Goal: Information Seeking & Learning: Learn about a topic

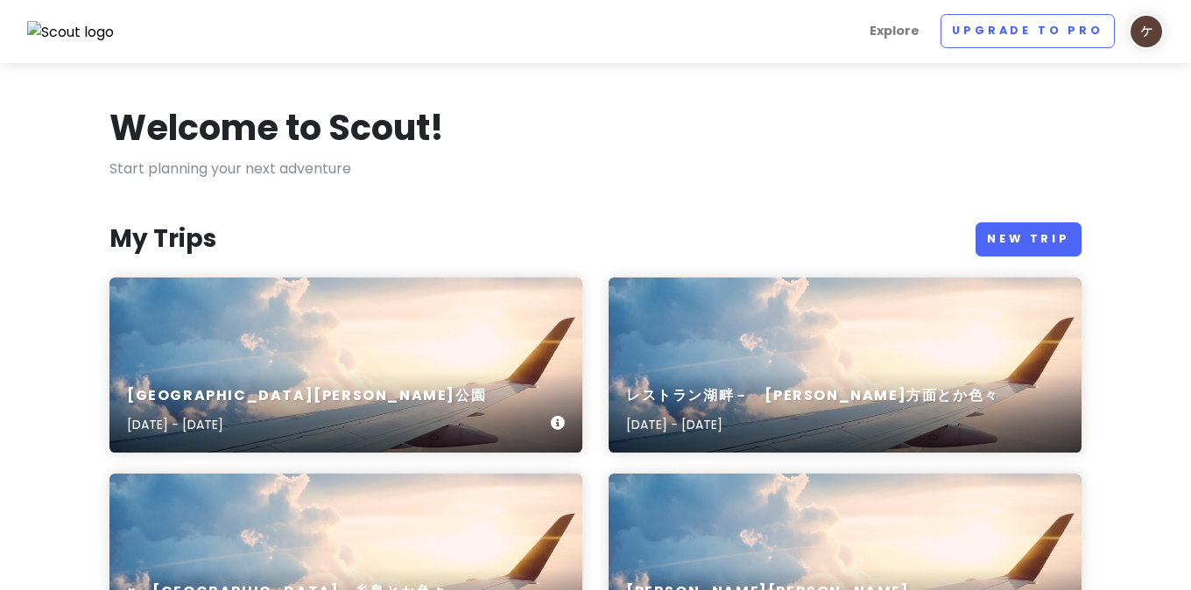
click at [485, 283] on div "[GEOGRAPHIC_DATA][PERSON_NAME]公園 [DATE] - [DATE]" at bounding box center [345, 365] width 473 height 175
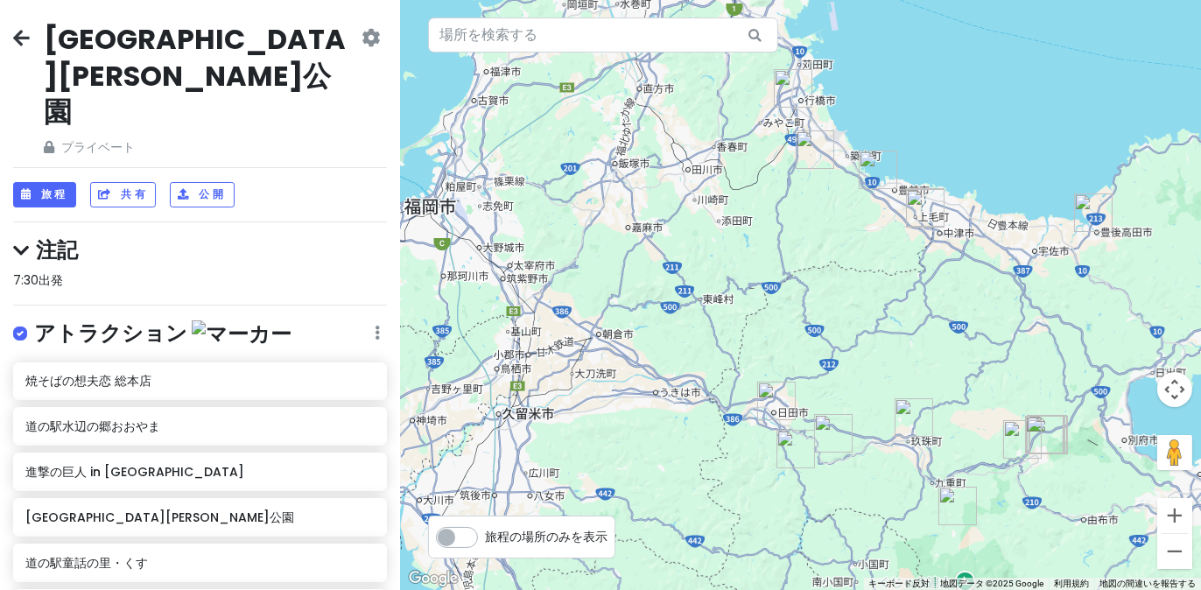
drag, startPoint x: 641, startPoint y: 299, endPoint x: 786, endPoint y: 323, distance: 147.4
click at [786, 323] on div at bounding box center [800, 295] width 801 height 590
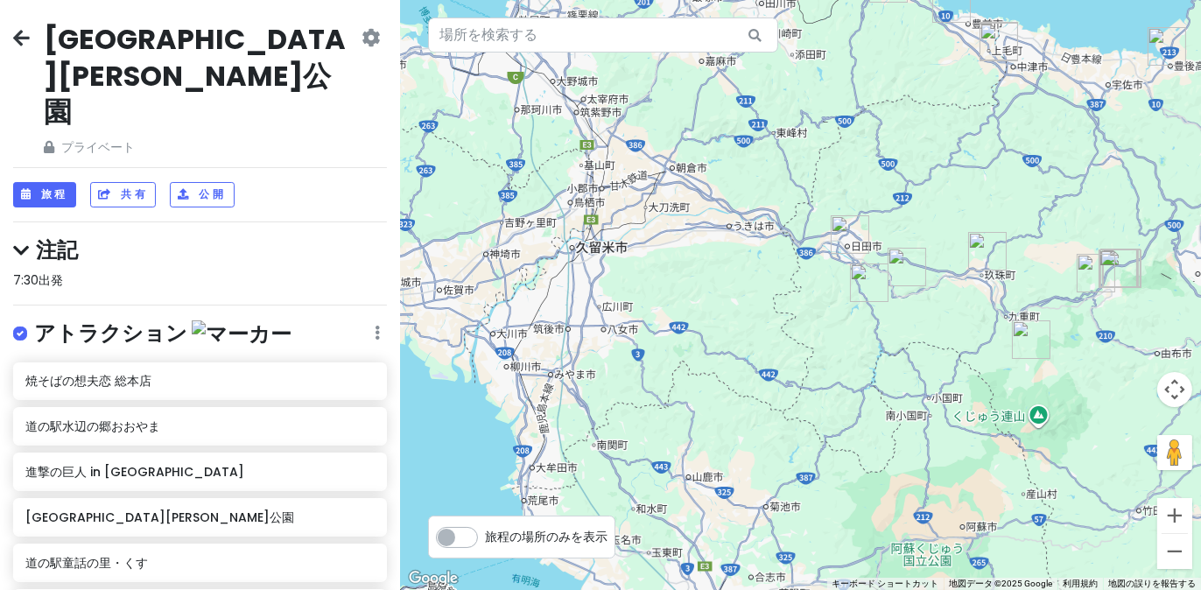
drag, startPoint x: 825, startPoint y: 202, endPoint x: 843, endPoint y: 163, distance: 43.5
click at [843, 163] on div at bounding box center [800, 295] width 801 height 590
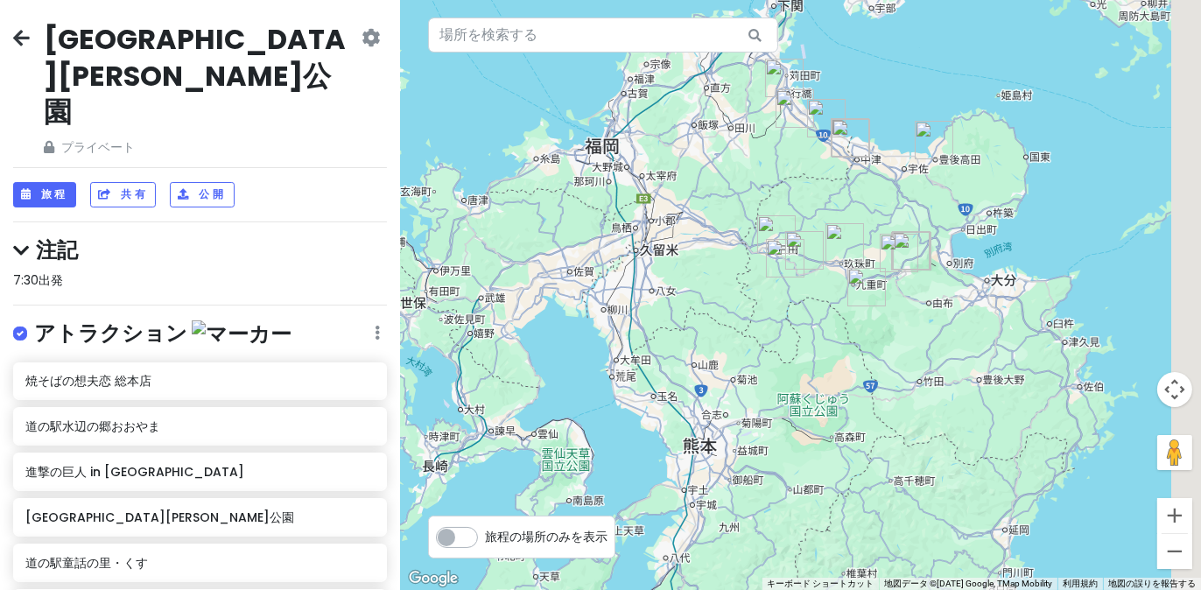
drag, startPoint x: 786, startPoint y: 257, endPoint x: 730, endPoint y: 299, distance: 69.5
click at [730, 299] on div at bounding box center [800, 295] width 801 height 590
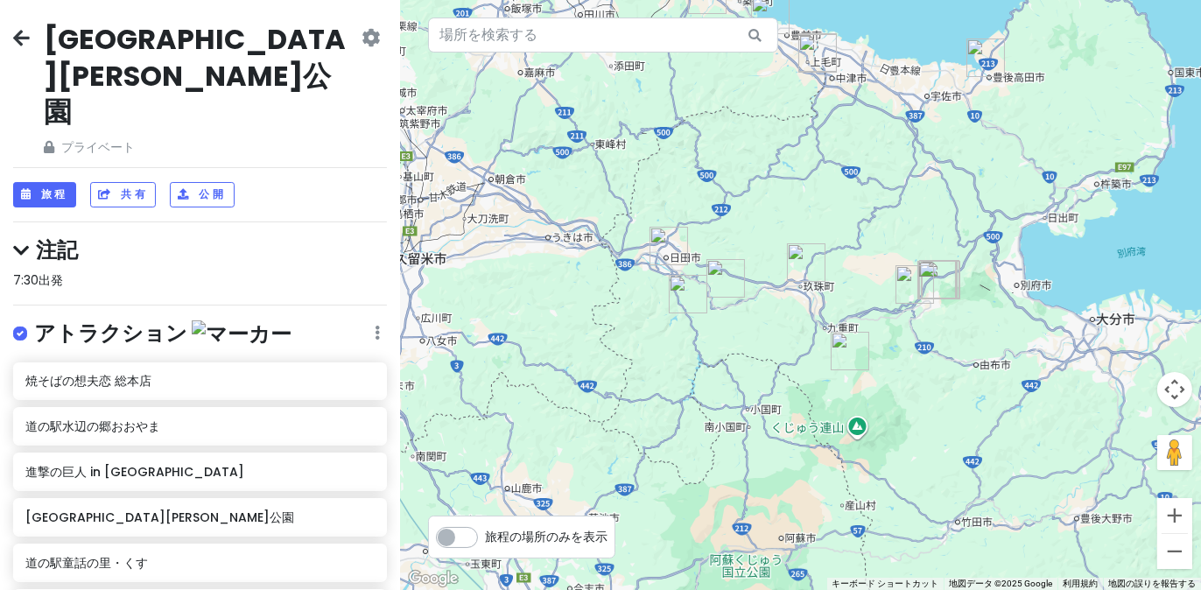
drag, startPoint x: 726, startPoint y: 243, endPoint x: 743, endPoint y: 233, distance: 20.4
click at [743, 233] on div at bounding box center [800, 295] width 801 height 590
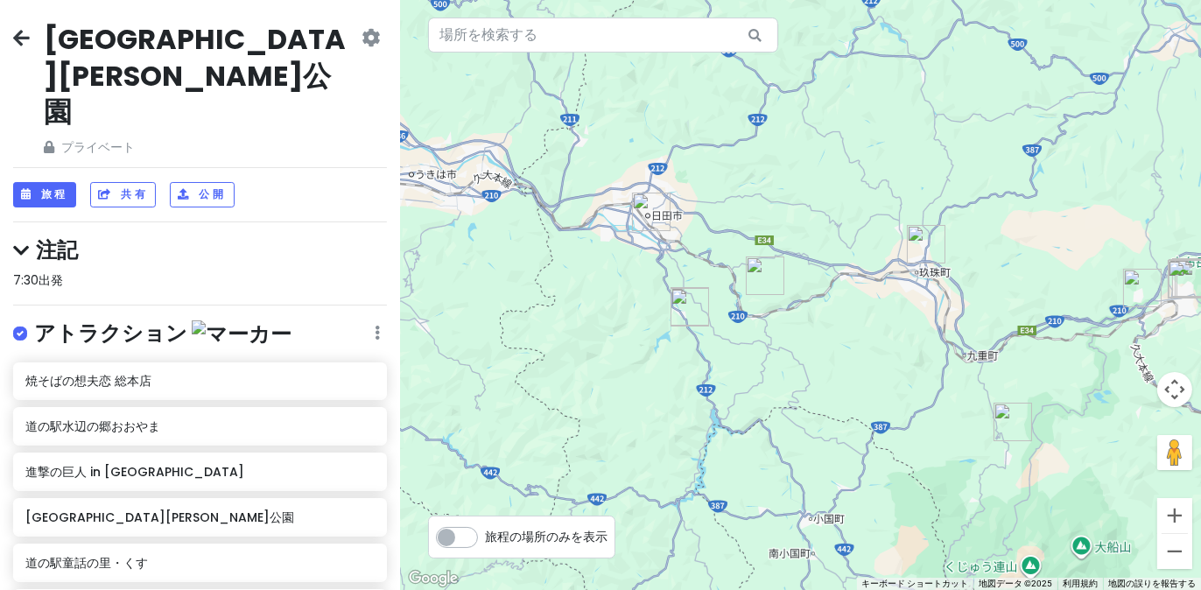
drag, startPoint x: 795, startPoint y: 328, endPoint x: 804, endPoint y: 313, distance: 17.3
click at [804, 313] on div at bounding box center [800, 295] width 801 height 590
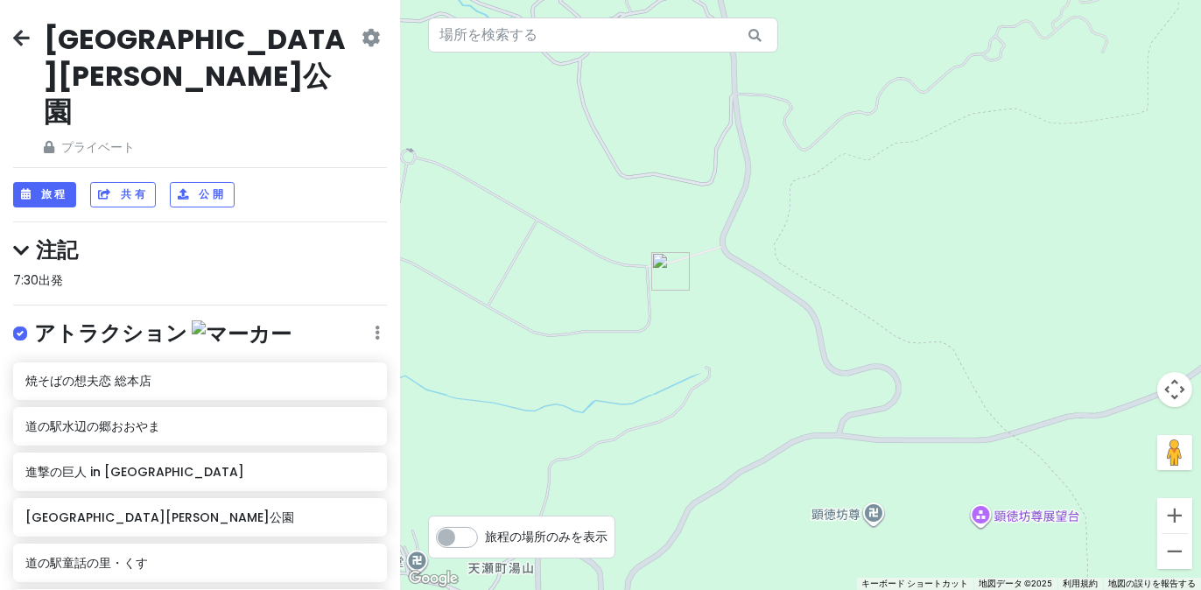
drag, startPoint x: 678, startPoint y: 365, endPoint x: 812, endPoint y: 333, distance: 137.8
click at [812, 333] on div at bounding box center [800, 295] width 801 height 590
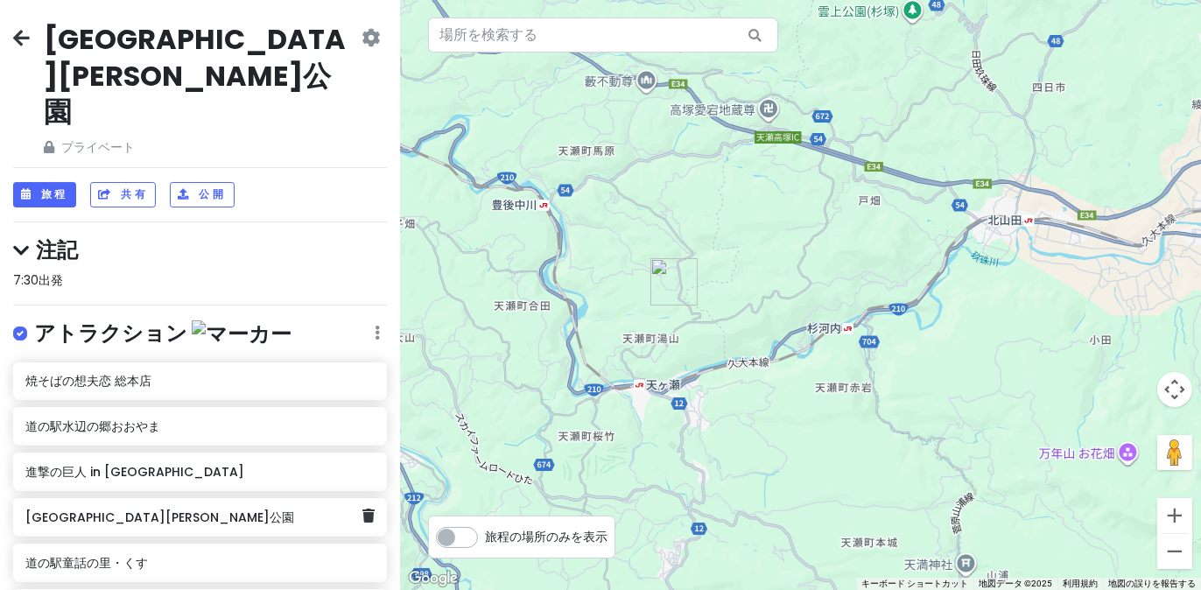
click at [116, 509] on font "[GEOGRAPHIC_DATA][PERSON_NAME]公園" at bounding box center [159, 518] width 269 height 18
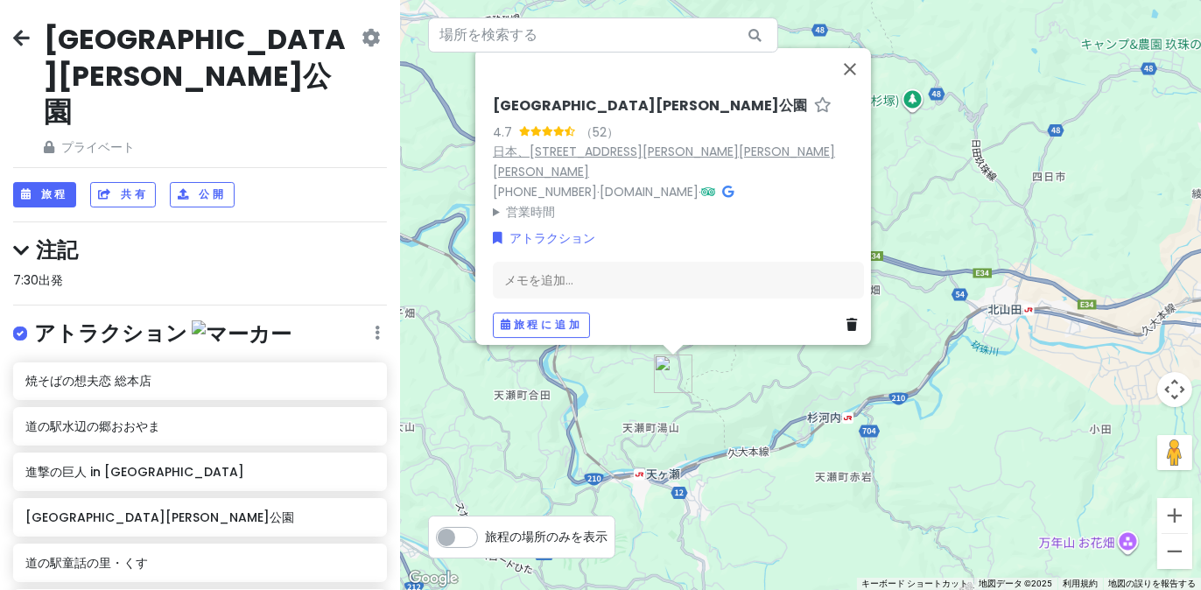
click at [693, 165] on font "日本、[STREET_ADDRESS][PERSON_NAME][PERSON_NAME][PERSON_NAME]" at bounding box center [664, 162] width 342 height 38
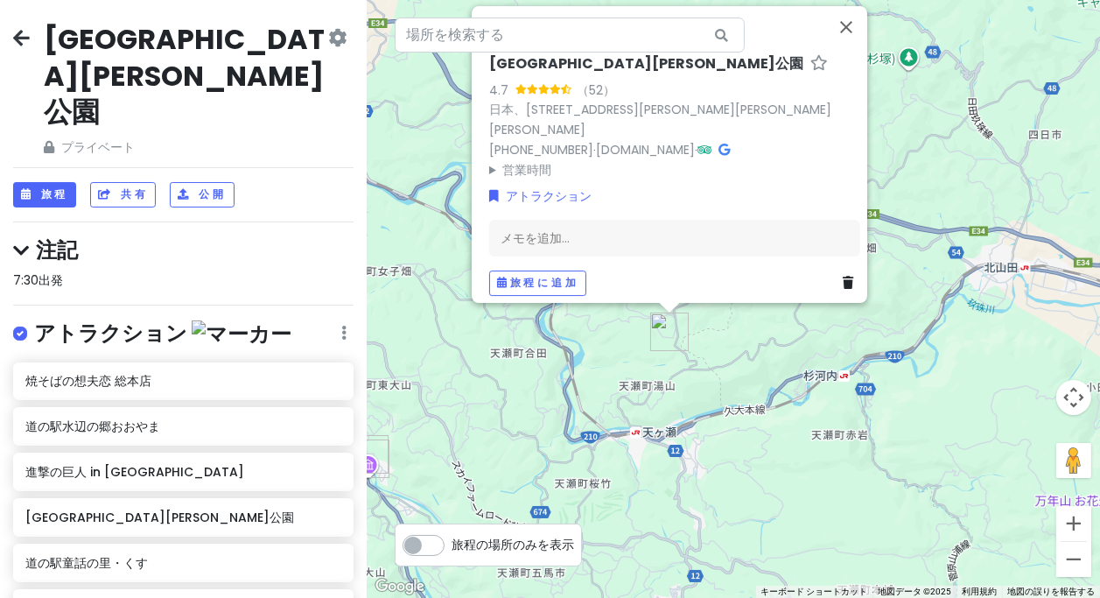
drag, startPoint x: 601, startPoint y: 402, endPoint x: 696, endPoint y: 360, distance: 103.5
click at [696, 360] on div "[GEOGRAPHIC_DATA][PERSON_NAME] （52） 日本、[STREET_ADDRESS][PERSON_NAME][PERSON_NAM…" at bounding box center [734, 299] width 734 height 598
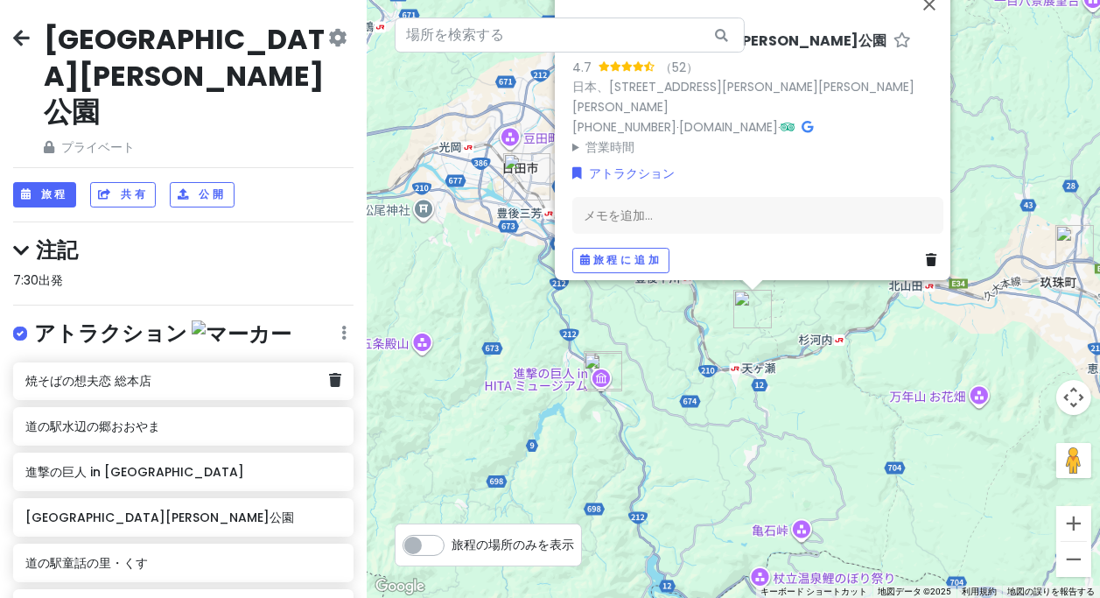
click at [148, 372] on font "焼そばの想夫恋 総本店" at bounding box center [88, 381] width 126 height 18
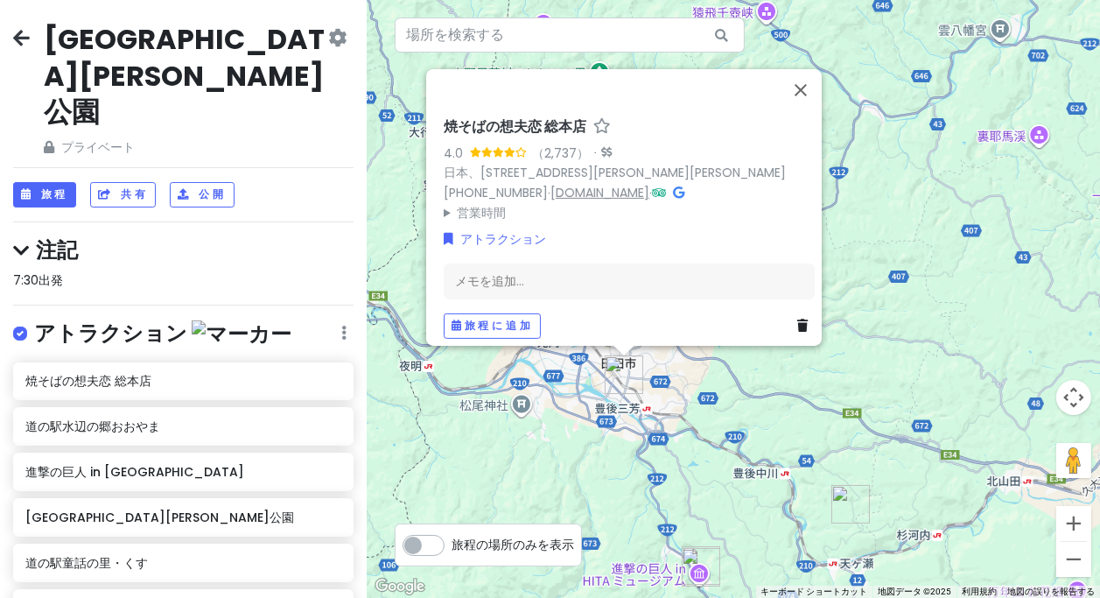
click at [593, 186] on font "[DOMAIN_NAME]" at bounding box center [600, 192] width 99 height 18
click at [606, 165] on font "日本、[STREET_ADDRESS][PERSON_NAME][PERSON_NAME]" at bounding box center [615, 173] width 342 height 18
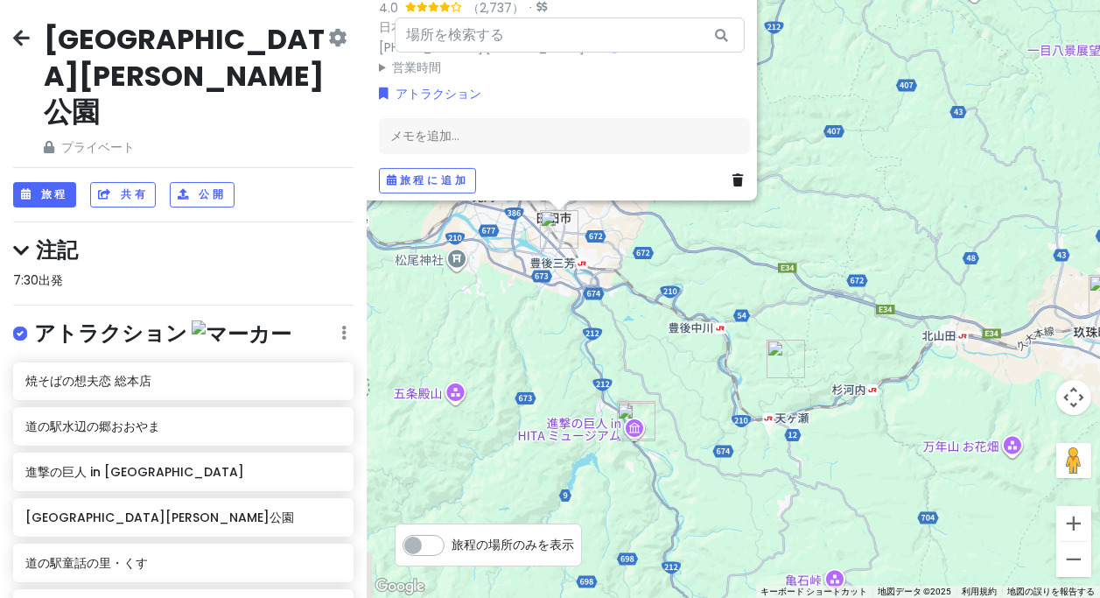
drag, startPoint x: 663, startPoint y: 305, endPoint x: 650, endPoint y: 289, distance: 20.0
click at [650, 289] on div "焼そばの想夫恋 総本店 4.0 （2,737） · 日本、[STREET_ADDRESS][PERSON_NAME][PERSON_NAME] [PHONE_…" at bounding box center [734, 299] width 734 height 598
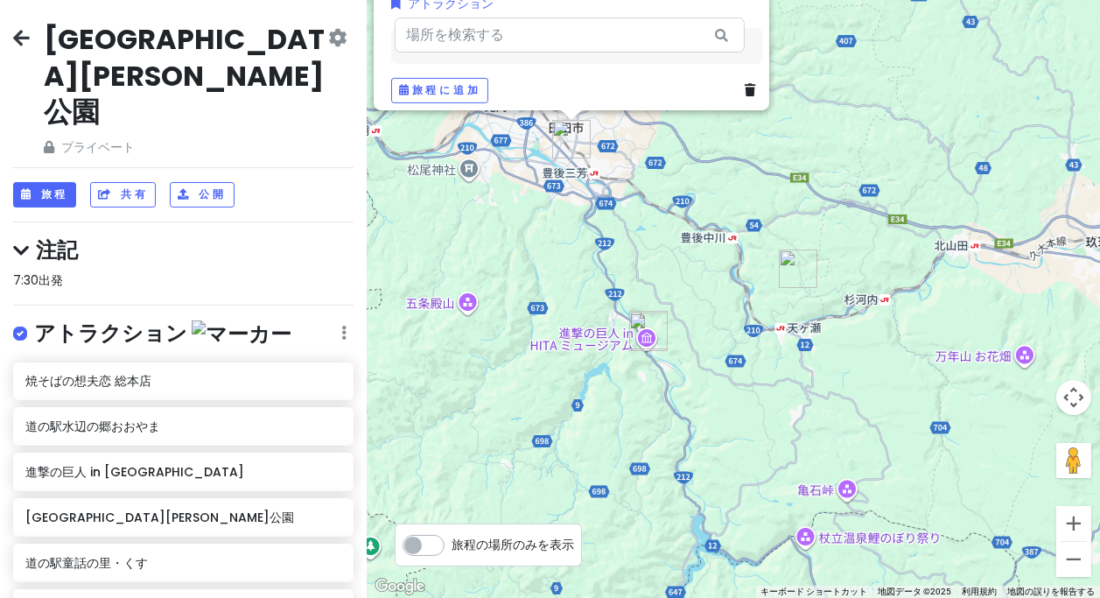
click at [687, 288] on div "焼そばの想夫恋 総本店 4.0 （2,737） · 日本、[STREET_ADDRESS][PERSON_NAME][PERSON_NAME] [PHONE_…" at bounding box center [734, 299] width 734 height 598
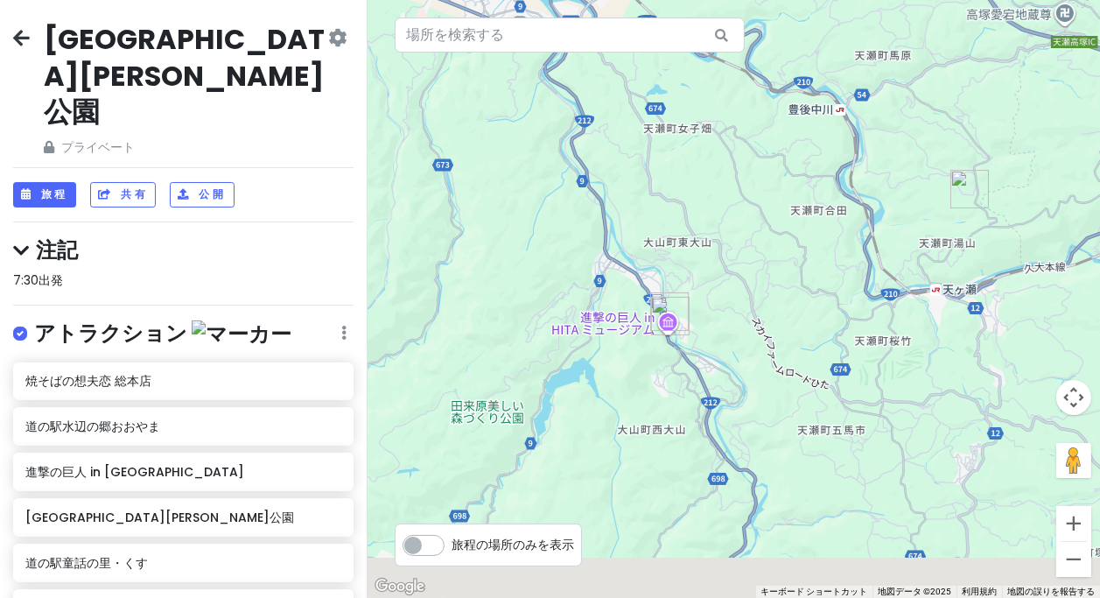
drag, startPoint x: 705, startPoint y: 371, endPoint x: 755, endPoint y: 300, distance: 86.7
click at [755, 300] on div "焼そばの想夫恋 総本店 4.0 （2,737） · 日本、[STREET_ADDRESS][PERSON_NAME][PERSON_NAME] [PHONE_…" at bounding box center [734, 299] width 734 height 598
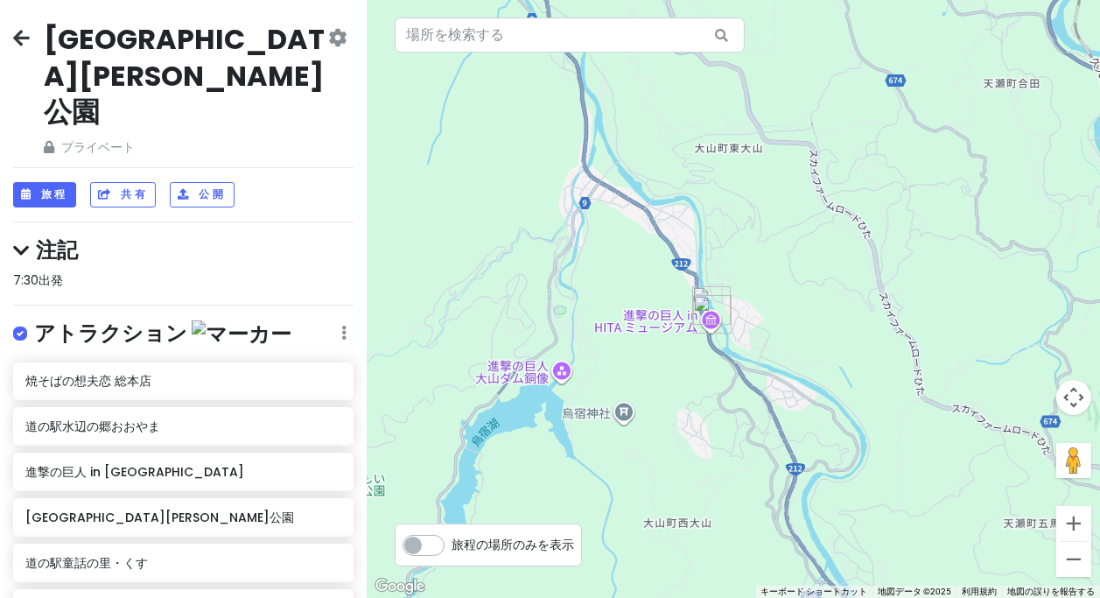
drag, startPoint x: 768, startPoint y: 328, endPoint x: 758, endPoint y: 327, distance: 9.7
click at [779, 328] on div "焼そばの想夫恋 総本店 4.0 （2,737） · 日本、[STREET_ADDRESS][PERSON_NAME][PERSON_NAME] [PHONE_…" at bounding box center [734, 299] width 734 height 598
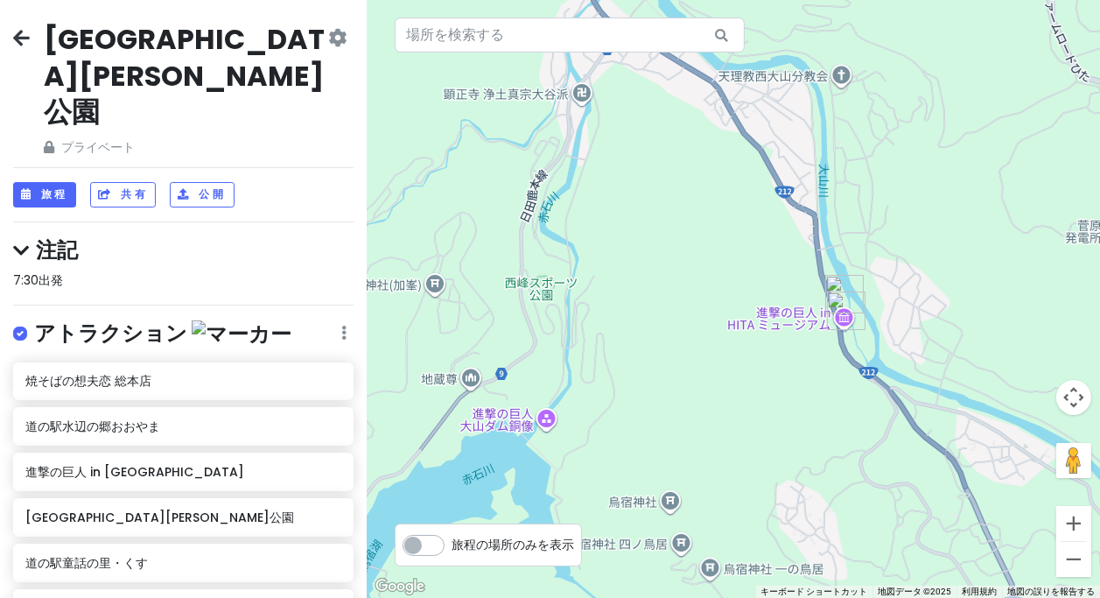
click at [833, 287] on img "道の駅 水辺の郷おおやま" at bounding box center [845, 294] width 39 height 39
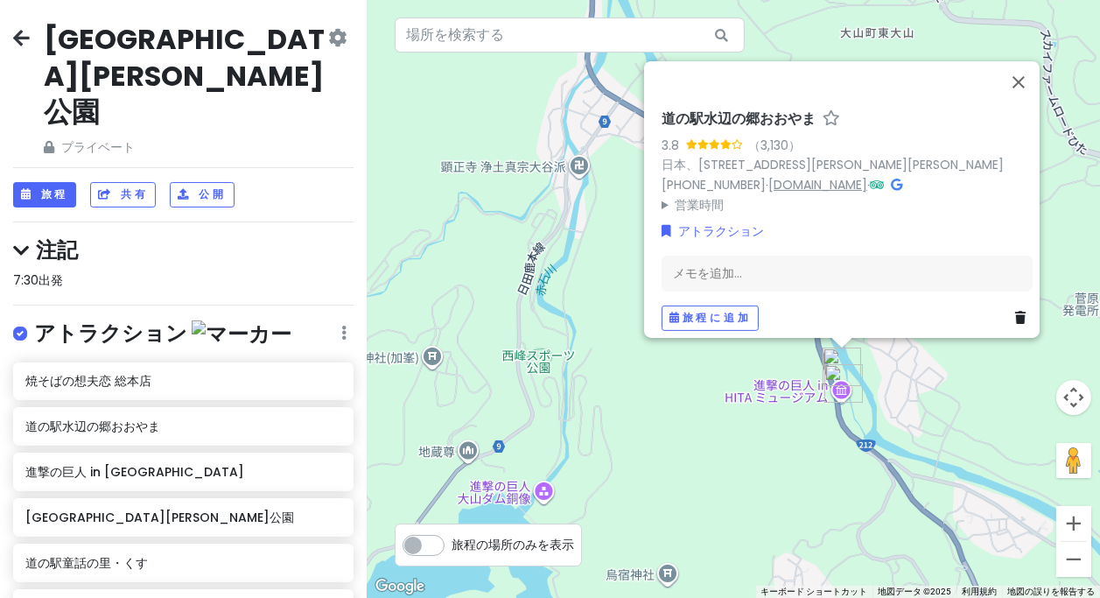
click at [818, 178] on font "[DOMAIN_NAME]" at bounding box center [818, 184] width 99 height 18
drag, startPoint x: 713, startPoint y: 360, endPoint x: 523, endPoint y: 409, distance: 196.2
click at [523, 409] on div "道の[GEOGRAPHIC_DATA] （3,130） 日本、[STREET_ADDRESS][PERSON_NAME][PERSON_NAME] [PHON…" at bounding box center [734, 299] width 734 height 598
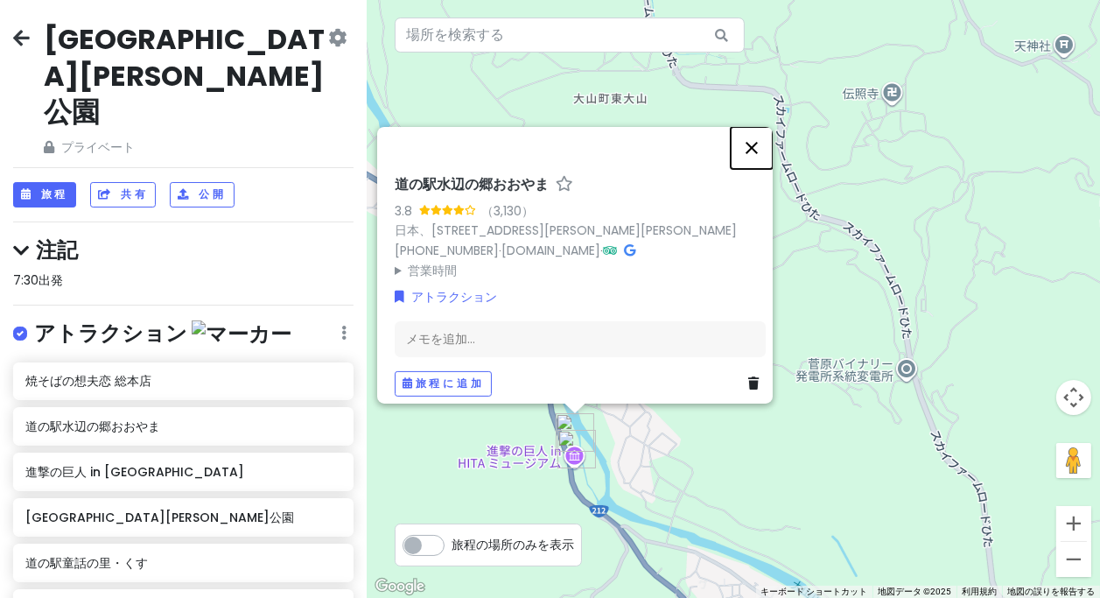
click at [769, 134] on button "閉じる" at bounding box center [752, 147] width 42 height 42
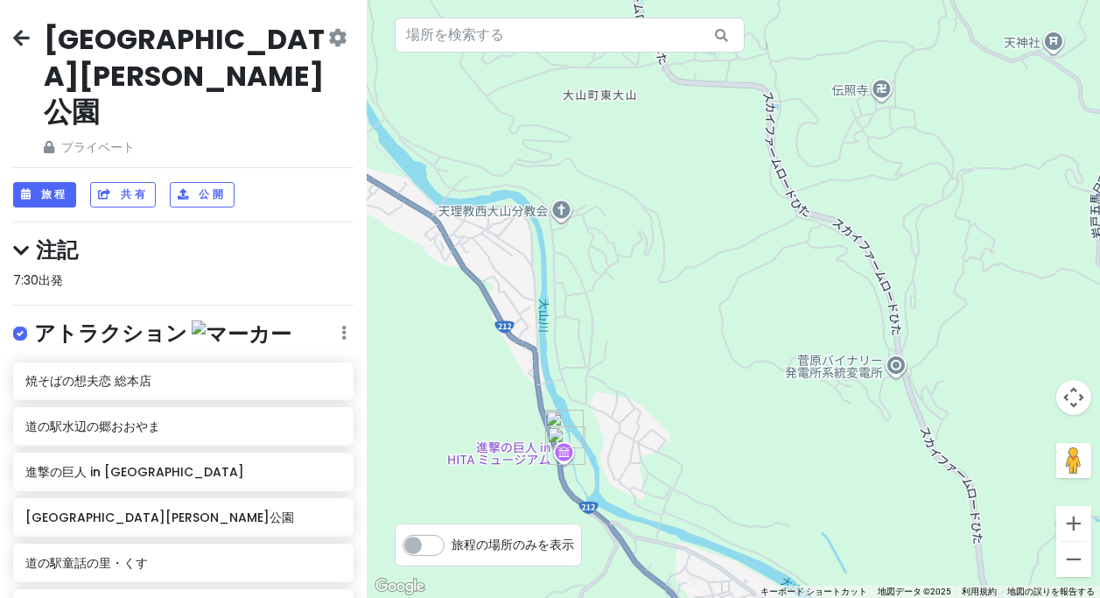
drag, startPoint x: 799, startPoint y: 239, endPoint x: 606, endPoint y: 193, distance: 199.0
click at [601, 191] on div "矢印キーを押して移動します。" at bounding box center [734, 299] width 734 height 598
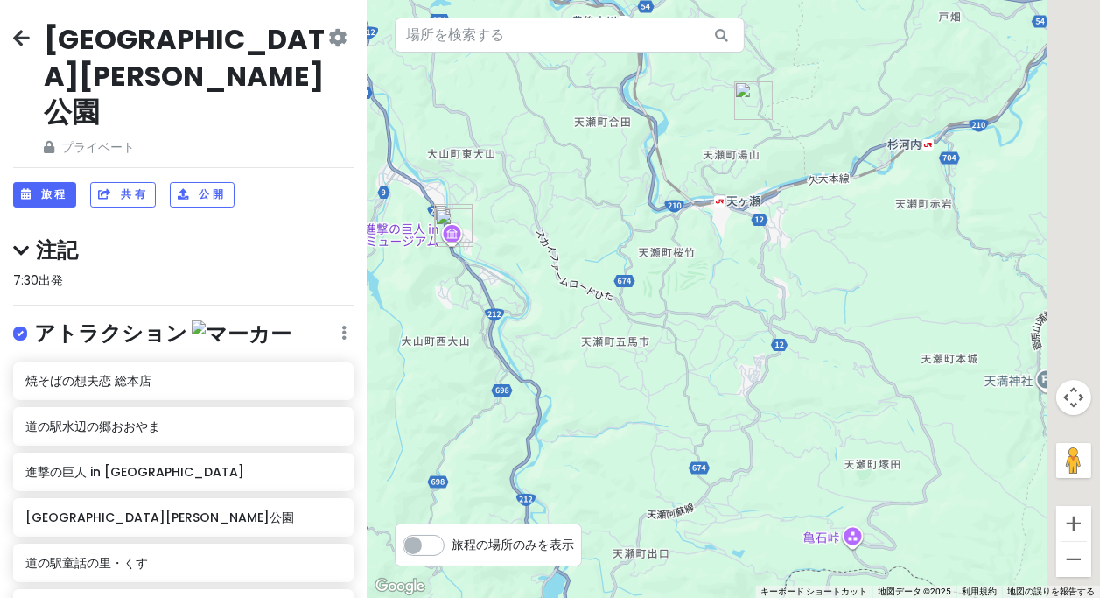
drag, startPoint x: 730, startPoint y: 240, endPoint x: 689, endPoint y: 239, distance: 41.2
click at [689, 239] on div at bounding box center [734, 299] width 734 height 598
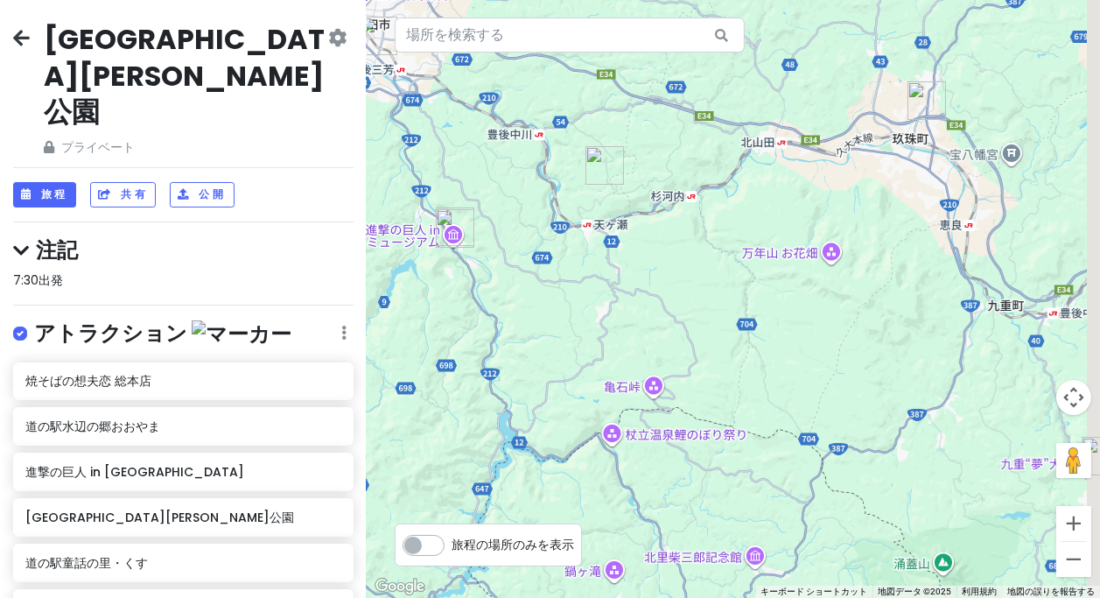
drag, startPoint x: 763, startPoint y: 288, endPoint x: 623, endPoint y: 268, distance: 140.6
click at [624, 268] on div at bounding box center [734, 299] width 734 height 598
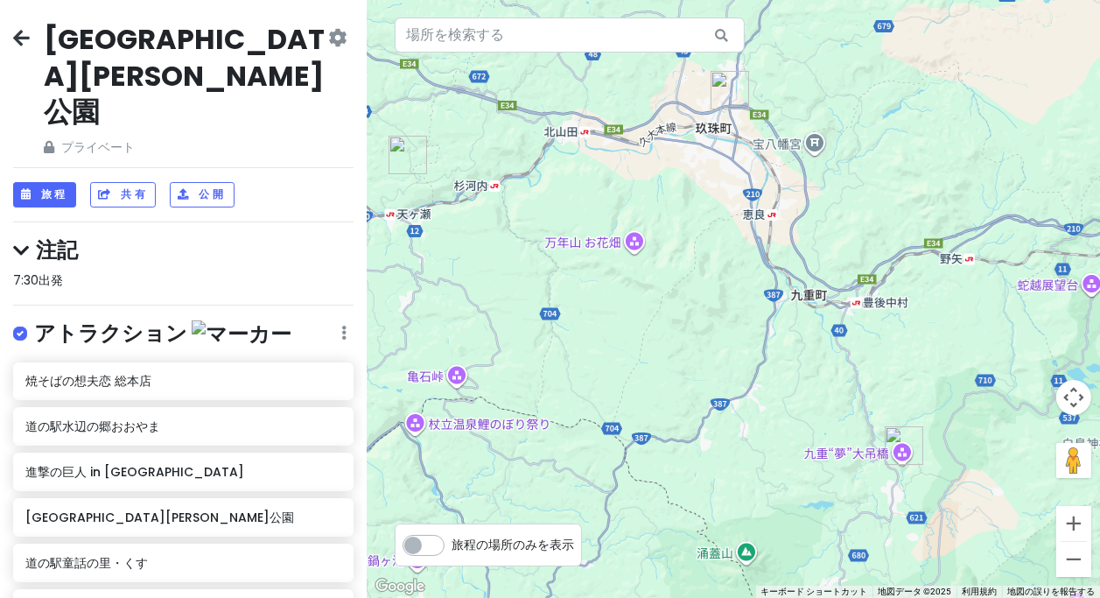
drag, startPoint x: 740, startPoint y: 307, endPoint x: 642, endPoint y: 317, distance: 98.5
click at [642, 317] on div at bounding box center [734, 299] width 734 height 598
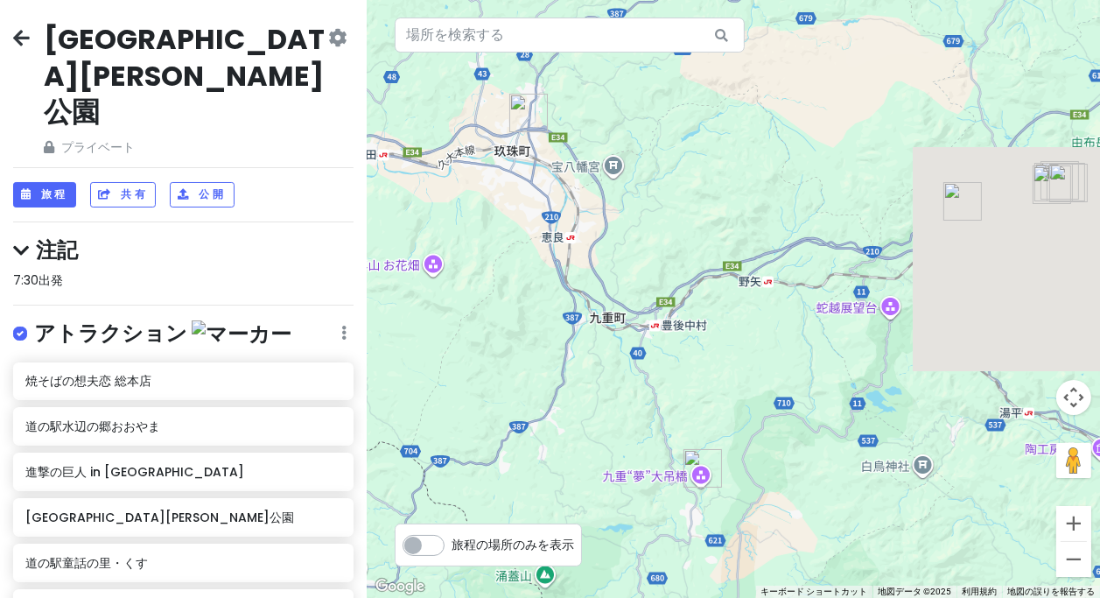
drag, startPoint x: 864, startPoint y: 226, endPoint x: 696, endPoint y: 241, distance: 168.7
click at [696, 241] on div at bounding box center [734, 299] width 734 height 598
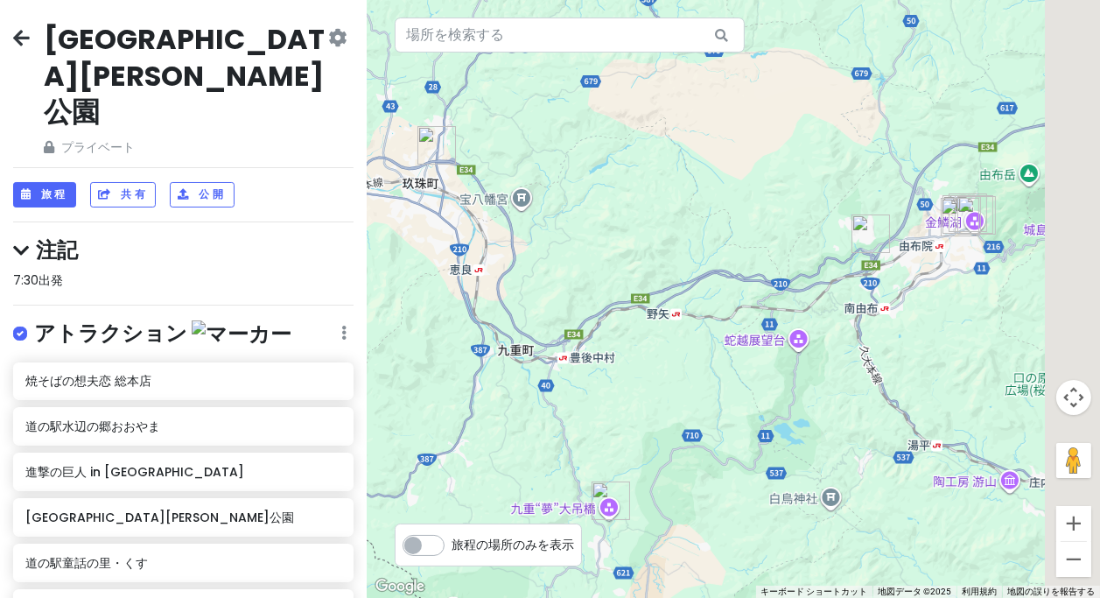
drag, startPoint x: 844, startPoint y: 186, endPoint x: 720, endPoint y: 246, distance: 138.2
click at [689, 240] on div at bounding box center [734, 299] width 734 height 598
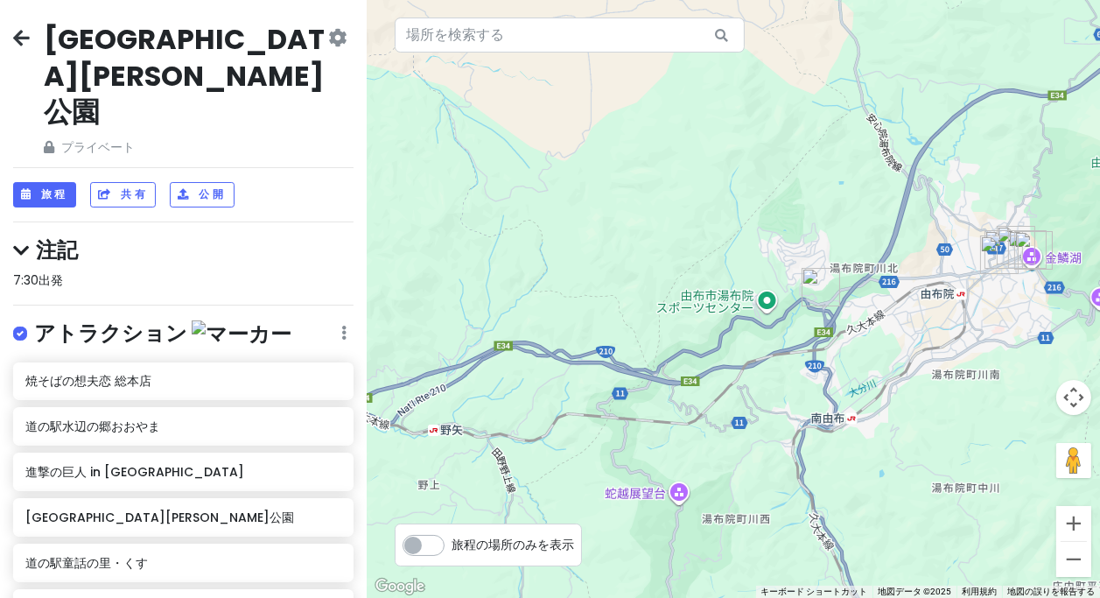
click at [822, 289] on img "道の駅 ゆふいん" at bounding box center [821, 287] width 39 height 39
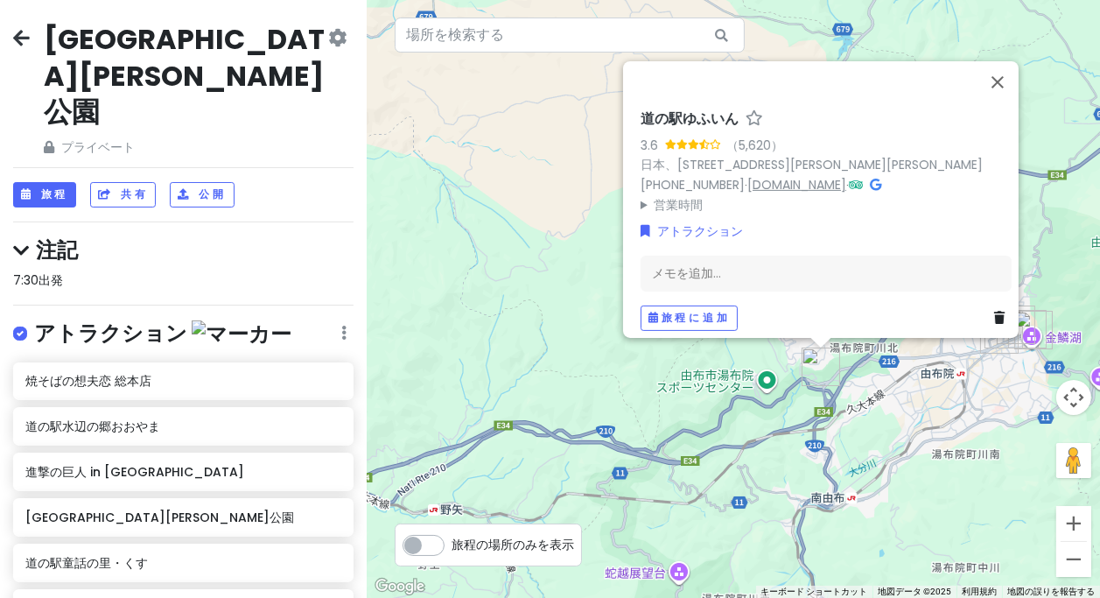
click at [788, 179] on font "[DOMAIN_NAME]" at bounding box center [797, 184] width 99 height 18
click at [1007, 75] on button "閉じる" at bounding box center [998, 81] width 42 height 42
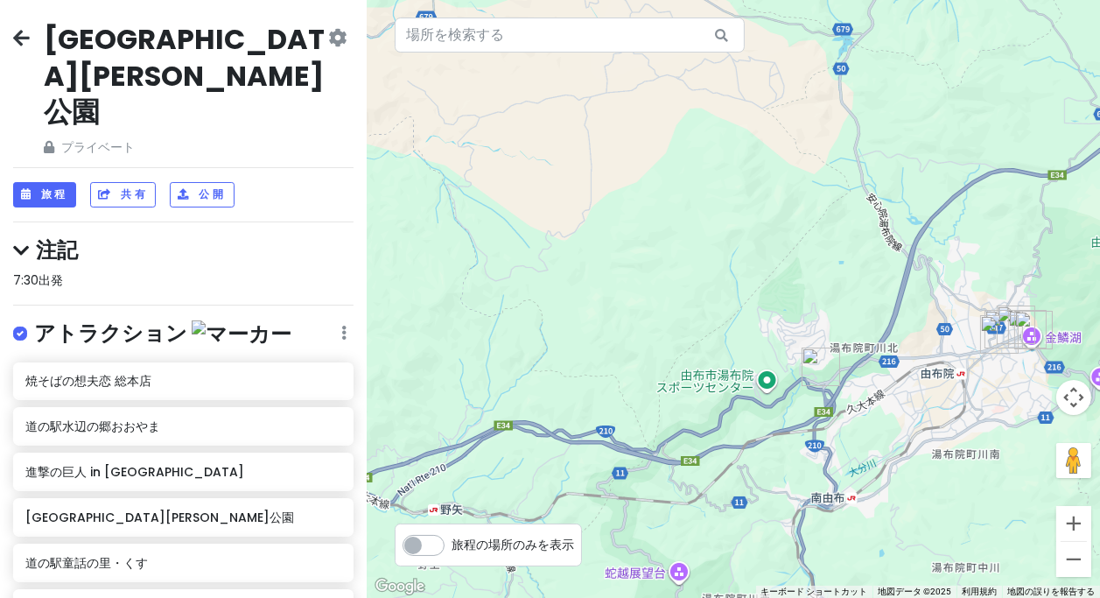
drag, startPoint x: 995, startPoint y: 173, endPoint x: 772, endPoint y: 178, distance: 223.3
click at [764, 168] on div "矢印キーを押して移動します。" at bounding box center [734, 299] width 734 height 598
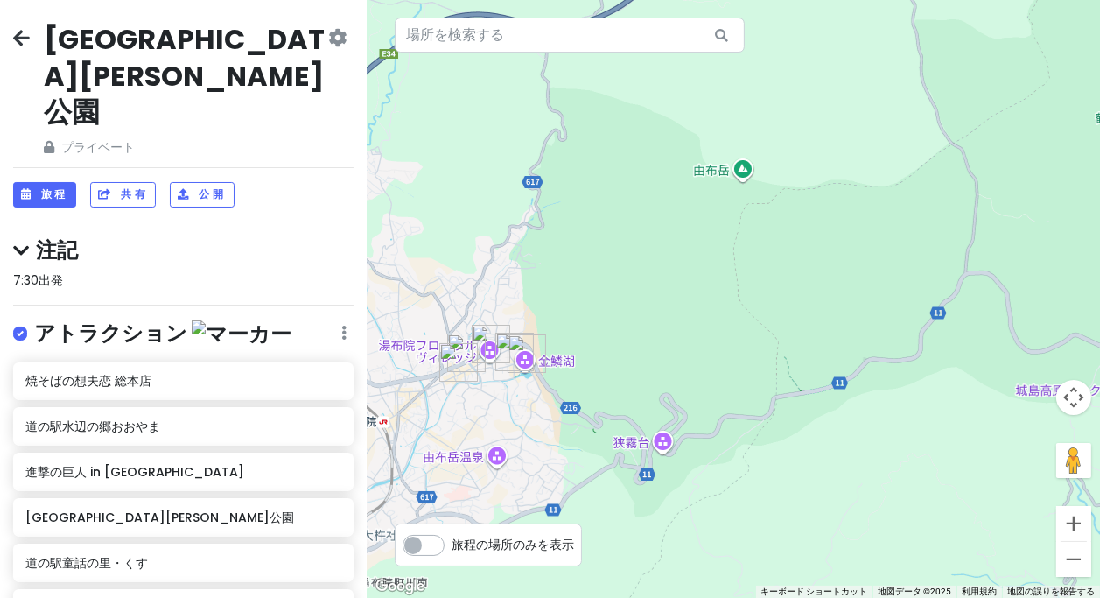
drag, startPoint x: 736, startPoint y: 365, endPoint x: 879, endPoint y: 342, distance: 144.5
click at [882, 341] on div at bounding box center [734, 299] width 734 height 598
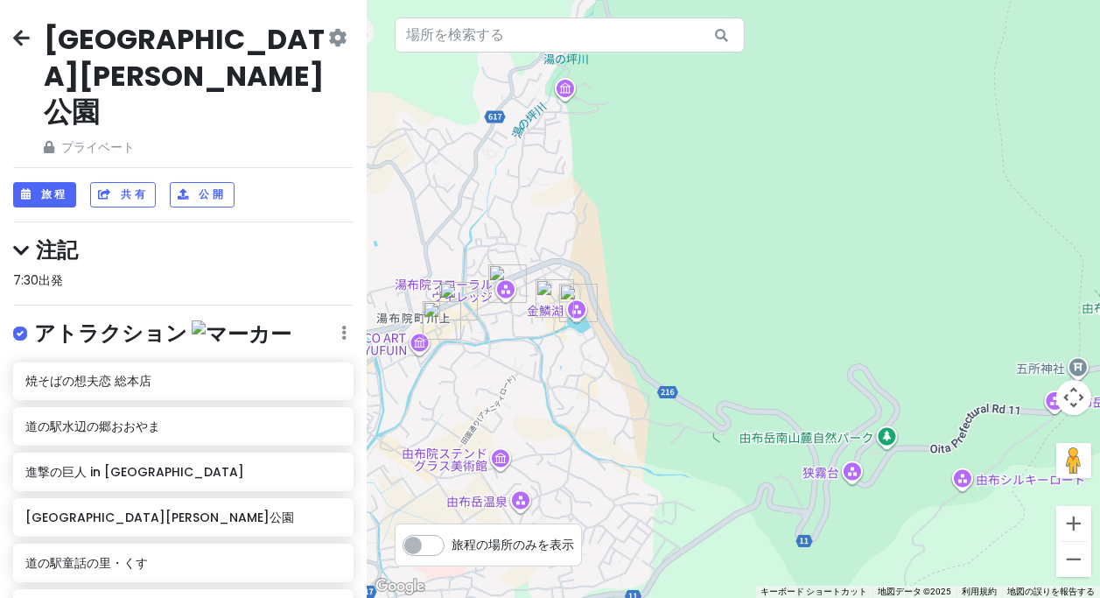
drag, startPoint x: 486, startPoint y: 380, endPoint x: 663, endPoint y: 380, distance: 176.8
click at [663, 380] on div at bounding box center [734, 299] width 734 height 598
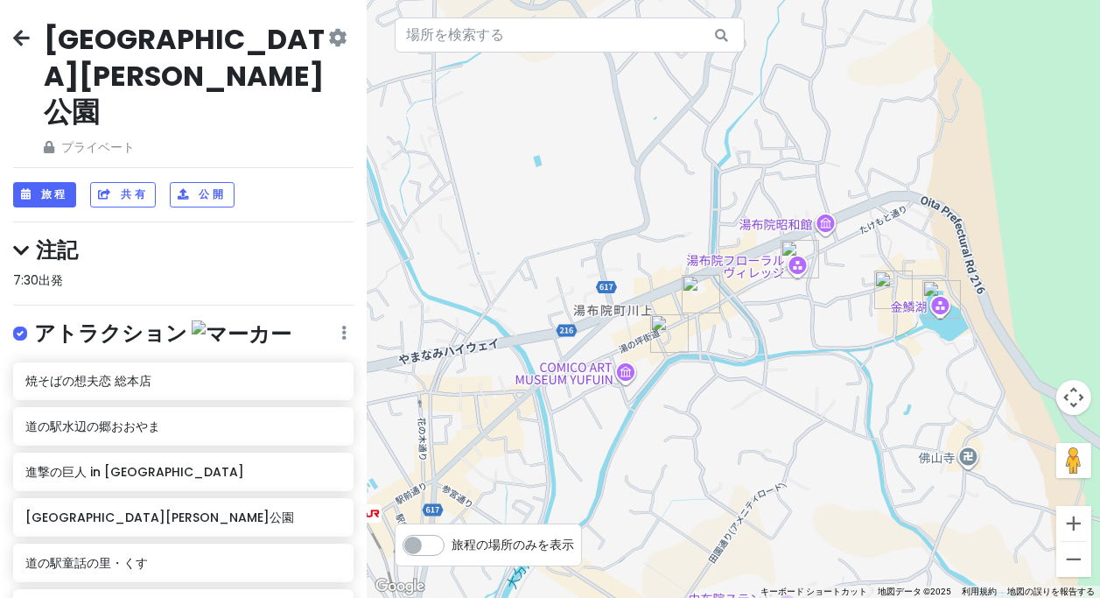
drag, startPoint x: 938, startPoint y: 366, endPoint x: 828, endPoint y: 425, distance: 125.3
click at [828, 425] on div at bounding box center [734, 299] width 734 height 598
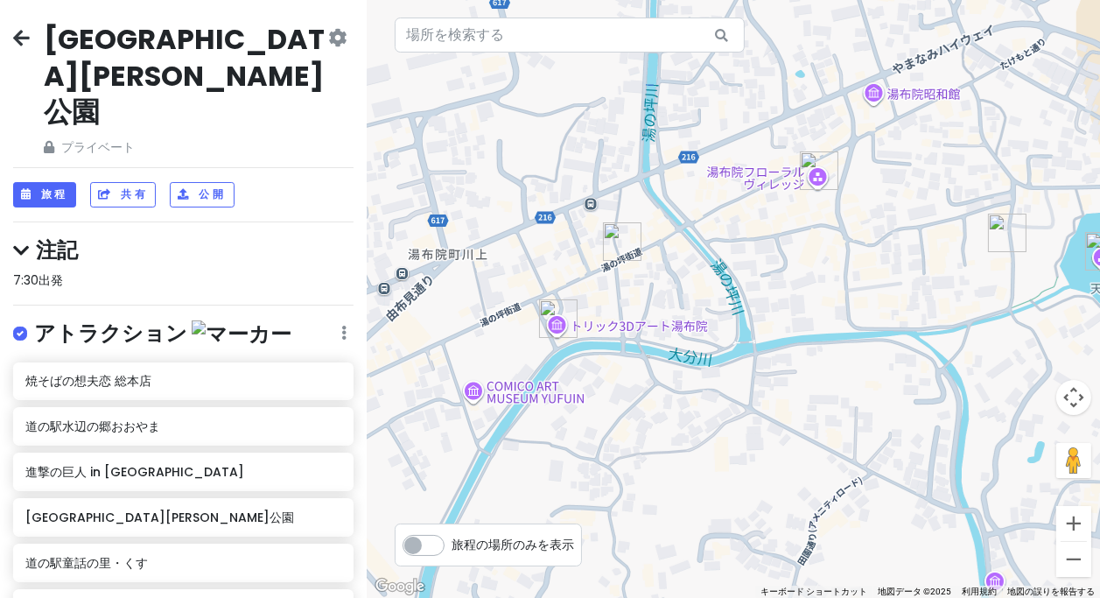
drag, startPoint x: 805, startPoint y: 359, endPoint x: 713, endPoint y: 388, distance: 96.4
click at [713, 388] on div at bounding box center [734, 299] width 734 height 598
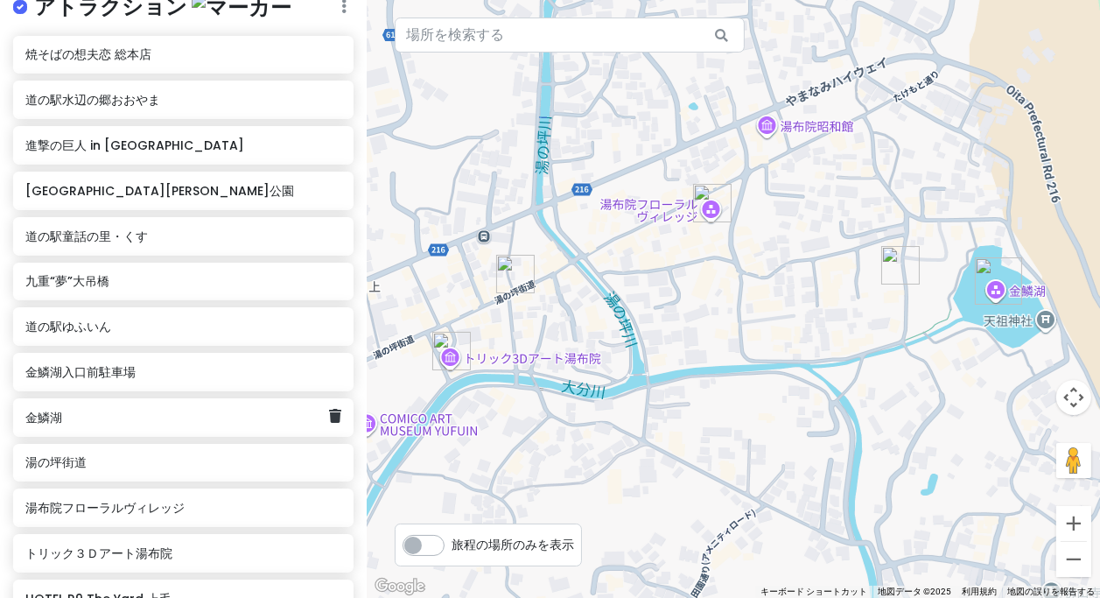
scroll to position [490, 0]
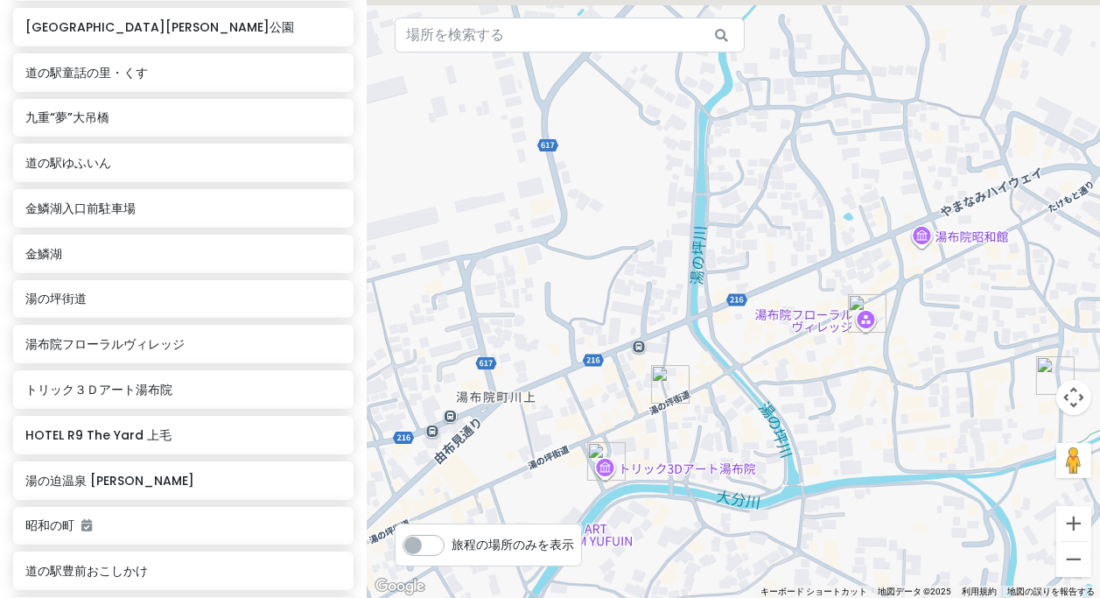
drag, startPoint x: 539, startPoint y: 198, endPoint x: 699, endPoint y: 305, distance: 191.8
click at [698, 311] on div at bounding box center [734, 299] width 734 height 598
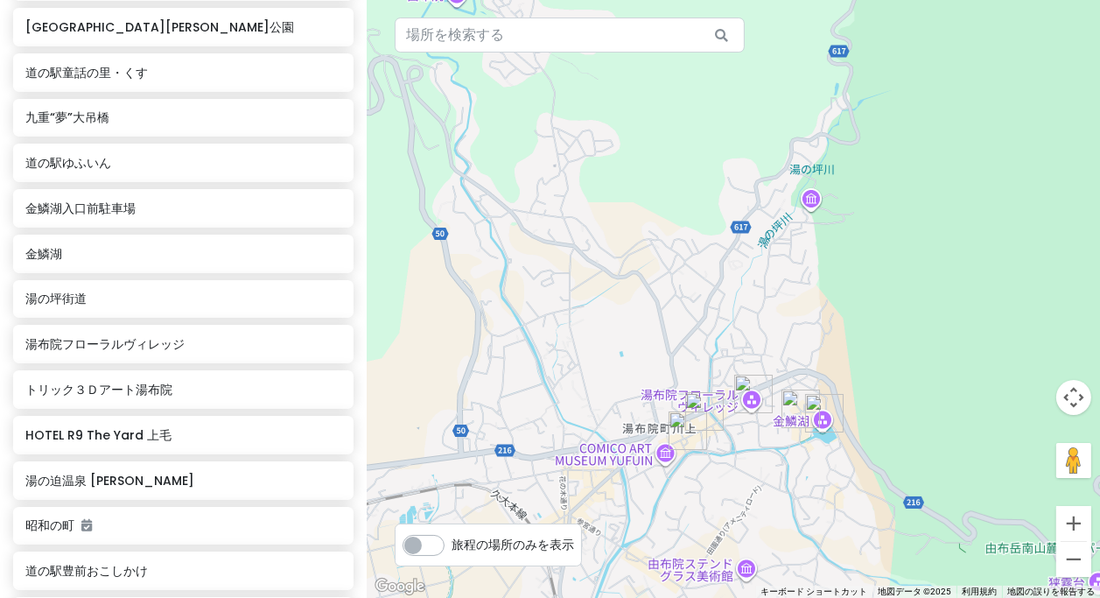
drag, startPoint x: 593, startPoint y: 241, endPoint x: 621, endPoint y: 352, distance: 114.7
click at [610, 364] on div at bounding box center [734, 299] width 734 height 598
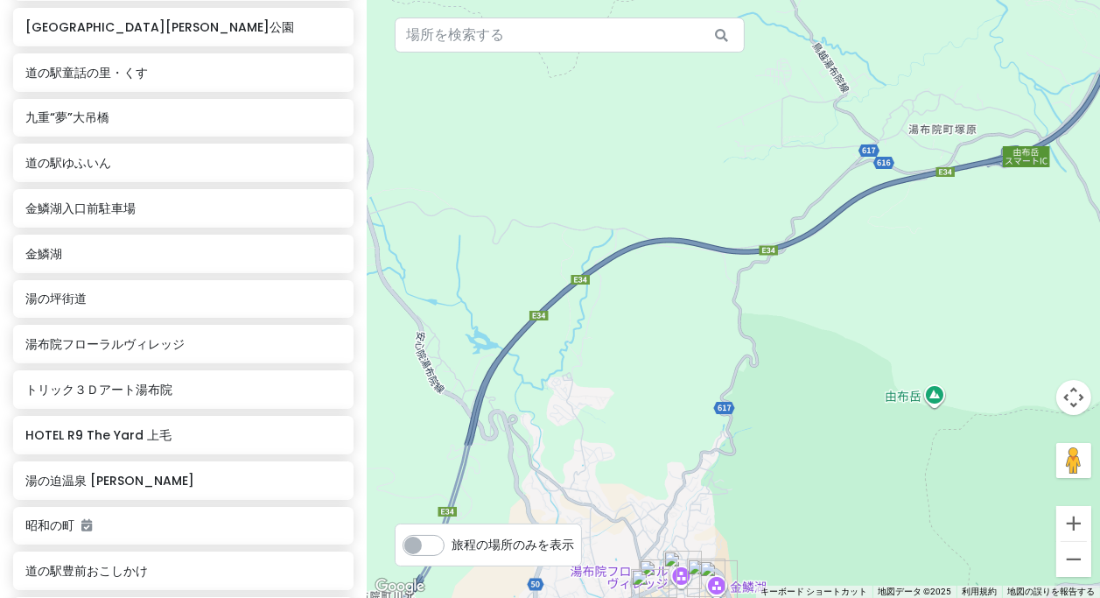
drag, startPoint x: 676, startPoint y: 273, endPoint x: 665, endPoint y: 429, distance: 156.2
click at [658, 450] on div at bounding box center [734, 299] width 734 height 598
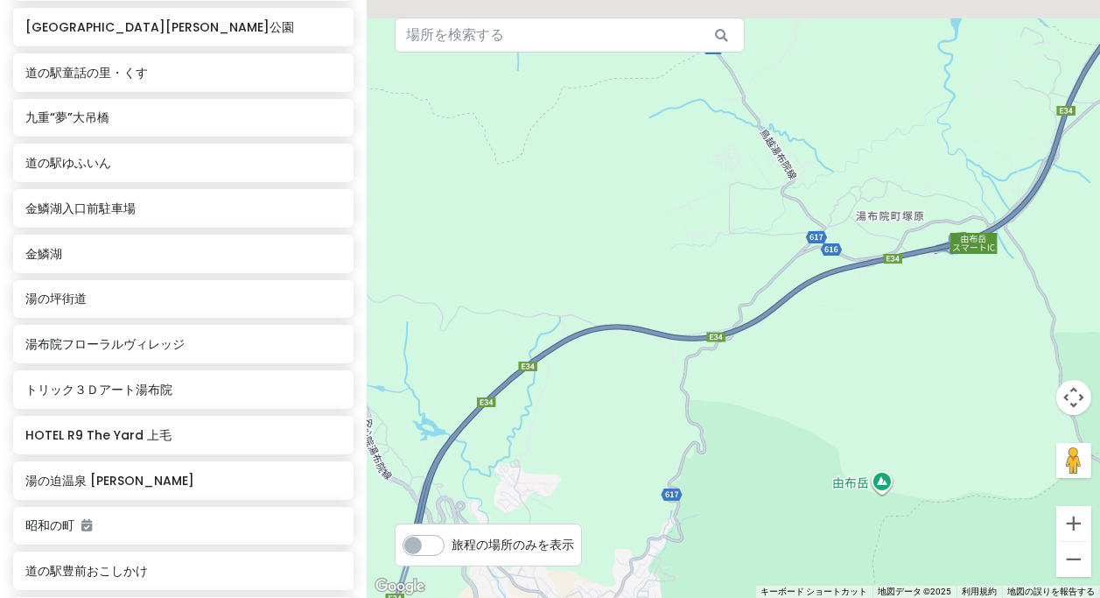
drag, startPoint x: 836, startPoint y: 263, endPoint x: 699, endPoint y: 383, distance: 183.0
click at [699, 383] on div at bounding box center [734, 299] width 734 height 598
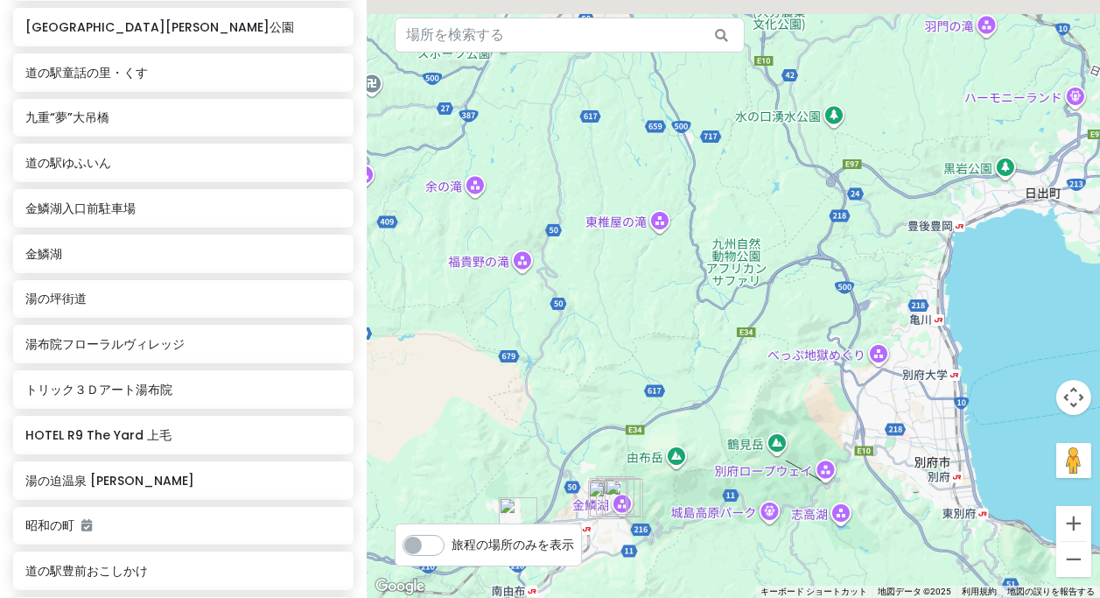
drag, startPoint x: 794, startPoint y: 294, endPoint x: 723, endPoint y: 399, distance: 126.7
click at [723, 401] on div at bounding box center [734, 299] width 734 height 598
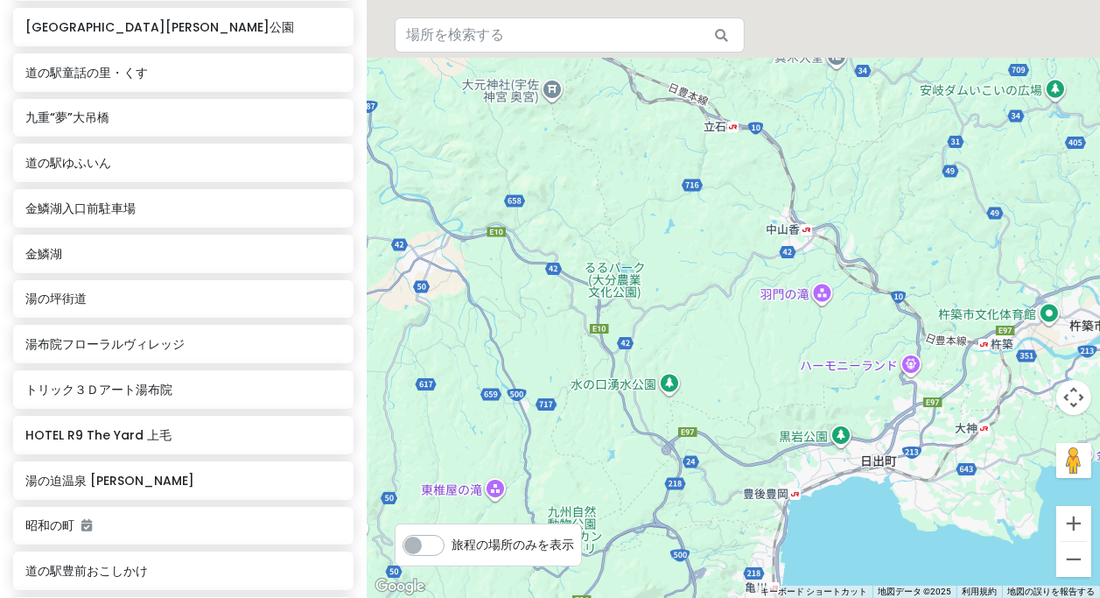
drag, startPoint x: 833, startPoint y: 286, endPoint x: 755, endPoint y: 397, distance: 135.0
click at [755, 397] on div at bounding box center [734, 299] width 734 height 598
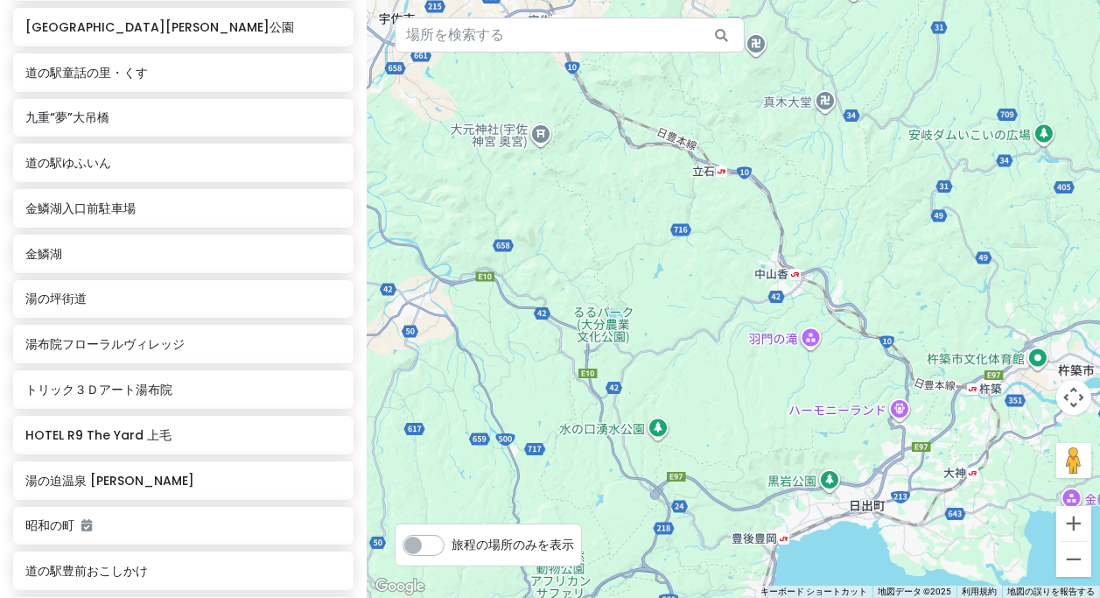
drag, startPoint x: 792, startPoint y: 264, endPoint x: 734, endPoint y: 340, distance: 95.6
click at [734, 340] on div at bounding box center [734, 299] width 734 height 598
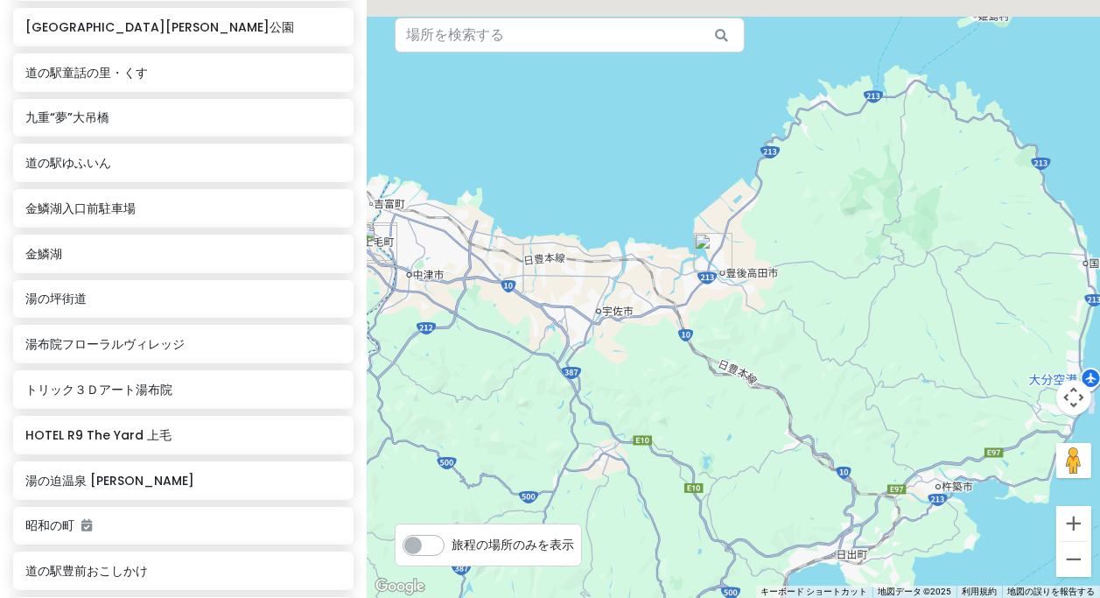
drag, startPoint x: 727, startPoint y: 246, endPoint x: 814, endPoint y: 320, distance: 113.7
click at [814, 320] on div at bounding box center [734, 299] width 734 height 598
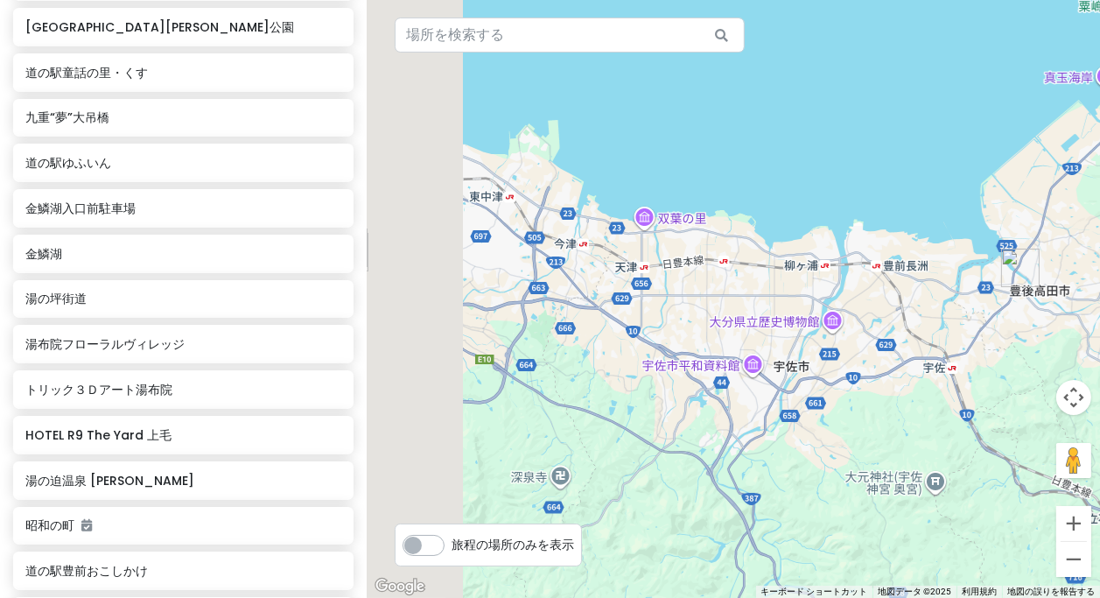
drag, startPoint x: 741, startPoint y: 411, endPoint x: 979, endPoint y: 381, distance: 240.0
click at [1007, 380] on div at bounding box center [734, 299] width 734 height 598
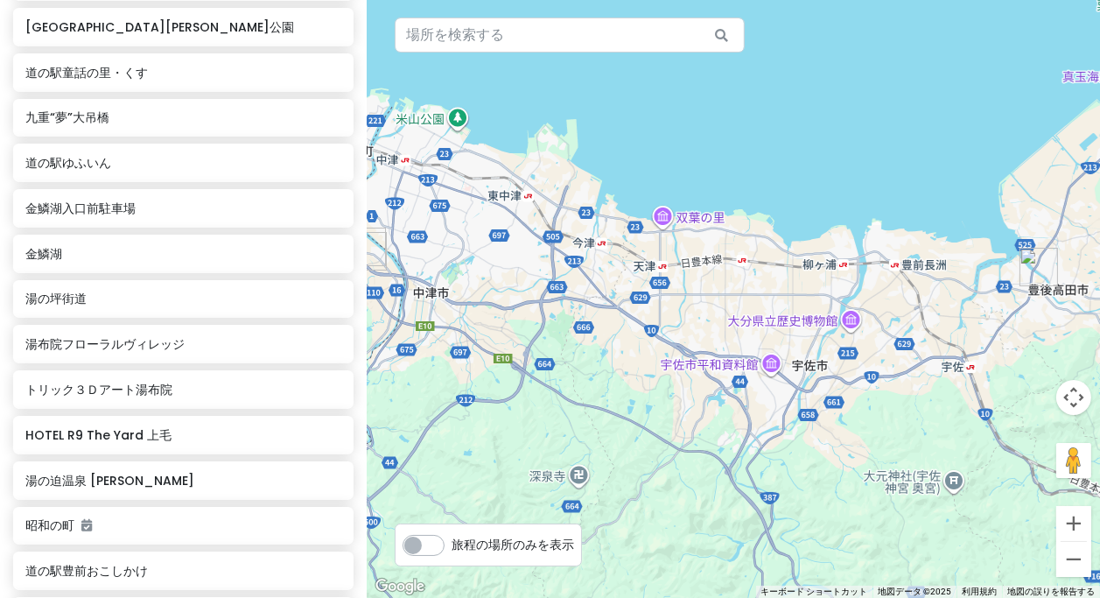
drag, startPoint x: 687, startPoint y: 370, endPoint x: 1006, endPoint y: 386, distance: 319.0
click at [1007, 386] on div at bounding box center [734, 299] width 734 height 598
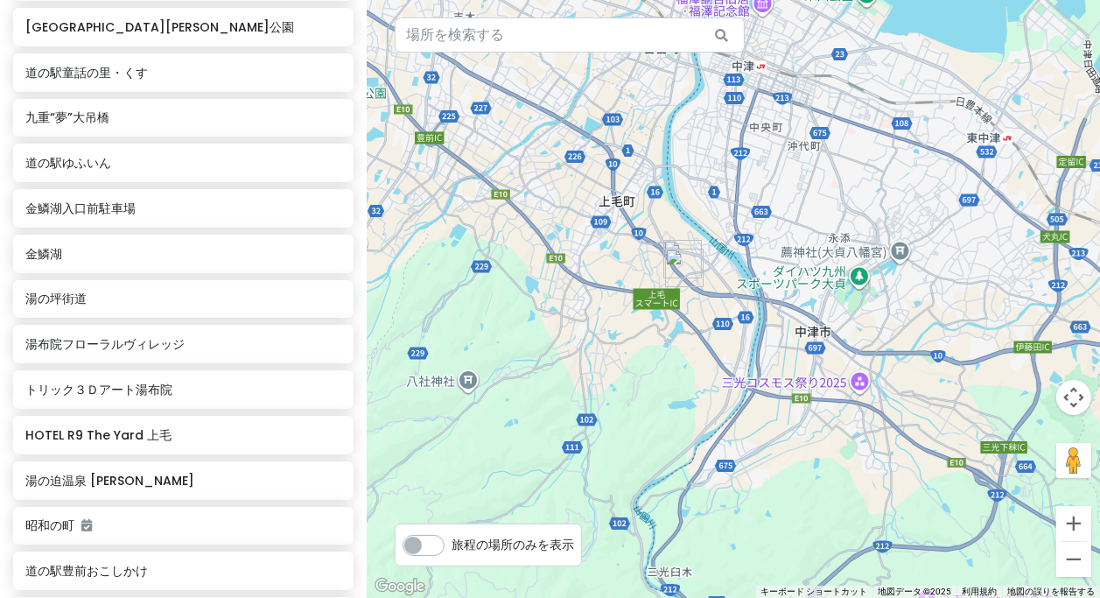
click at [671, 259] on img "湯の迫温泉 大平楽" at bounding box center [684, 268] width 39 height 39
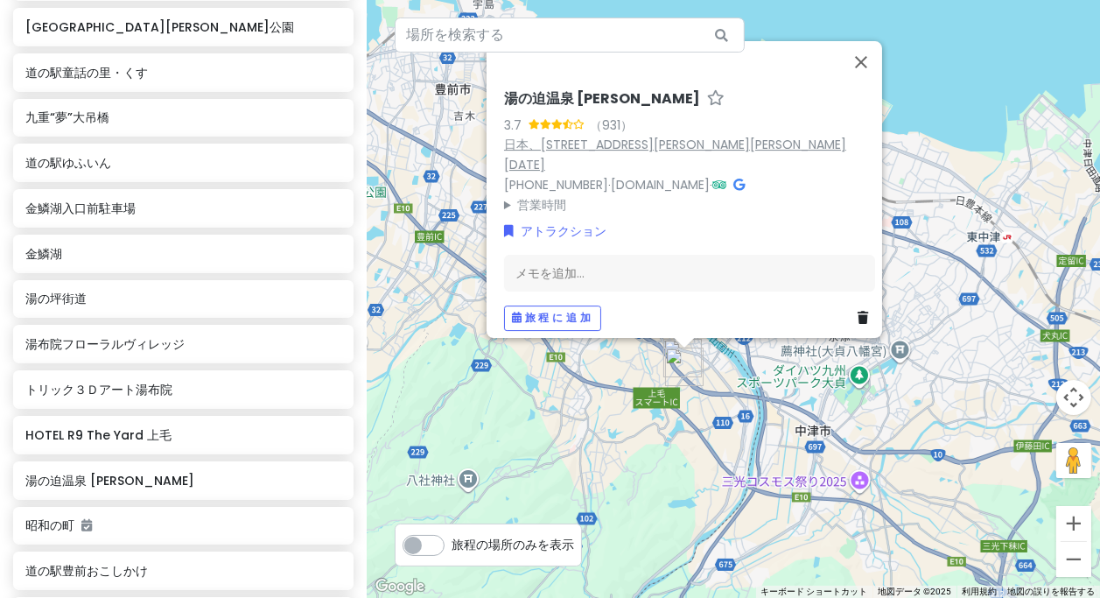
click at [669, 154] on font "日本、[STREET_ADDRESS][PERSON_NAME][PERSON_NAME][DATE]" at bounding box center [675, 155] width 342 height 38
